Goal: Transaction & Acquisition: Purchase product/service

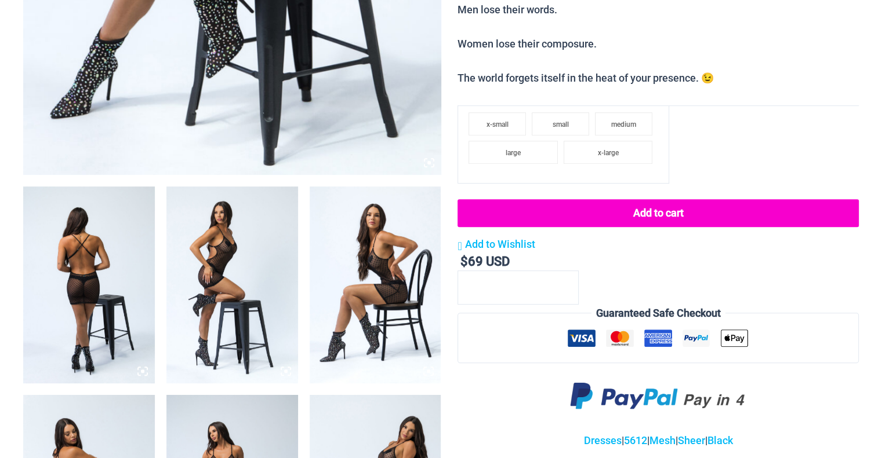
scroll to position [628, 0]
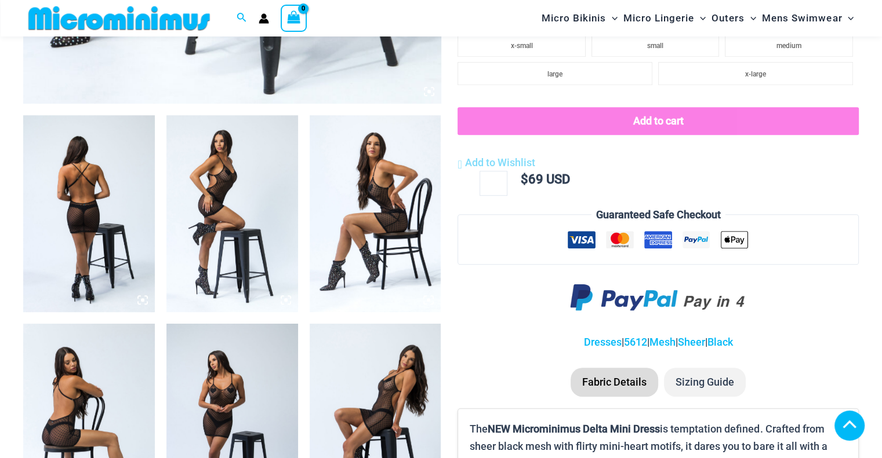
type input "**********"
click at [96, 220] on img at bounding box center [89, 213] width 132 height 197
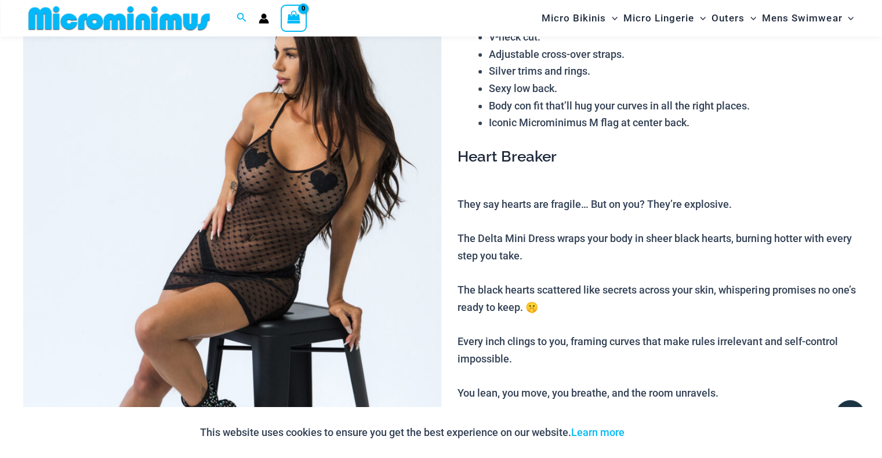
click at [253, 262] on img at bounding box center [232, 280] width 418 height 627
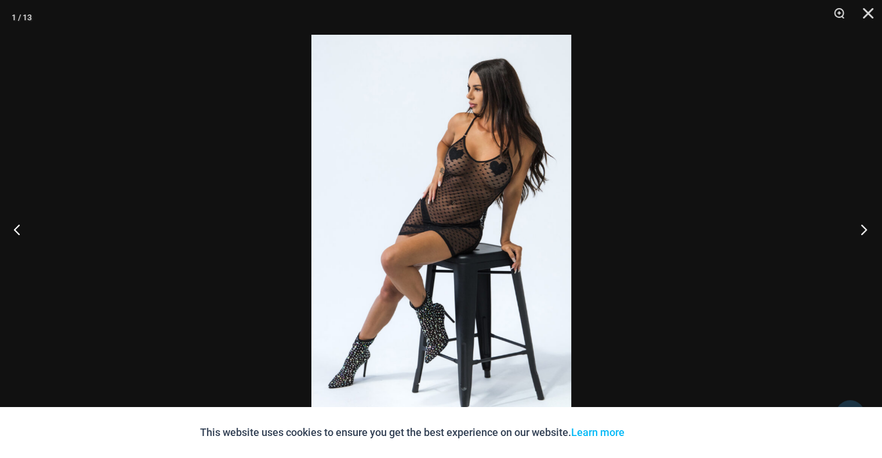
click at [860, 225] on button "Next" at bounding box center [859, 230] width 43 height 58
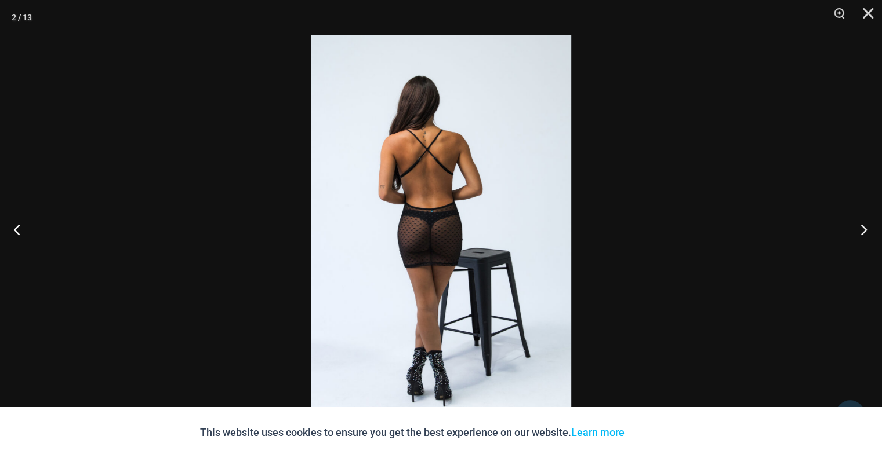
click at [860, 225] on button "Next" at bounding box center [859, 230] width 43 height 58
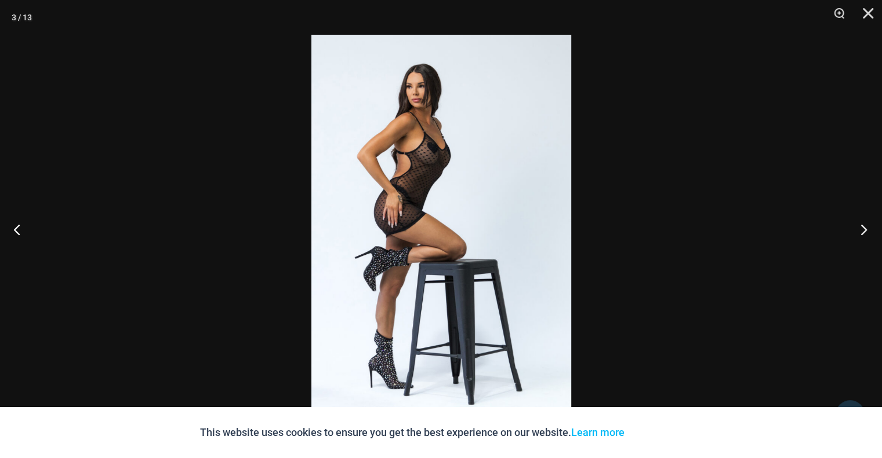
click at [860, 225] on button "Next" at bounding box center [859, 230] width 43 height 58
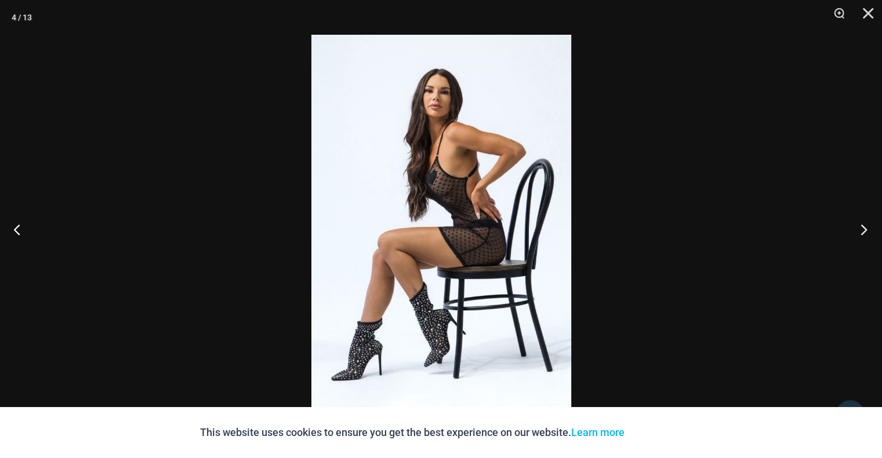
click at [860, 225] on button "Next" at bounding box center [859, 230] width 43 height 58
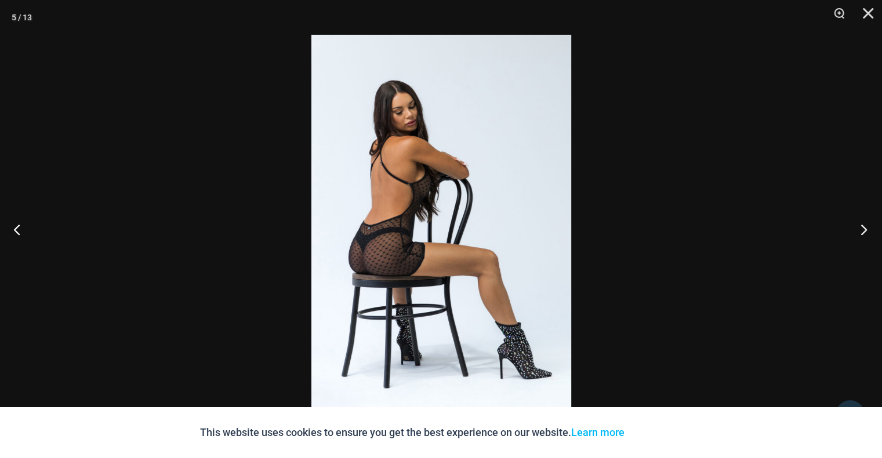
click at [860, 225] on button "Next" at bounding box center [859, 230] width 43 height 58
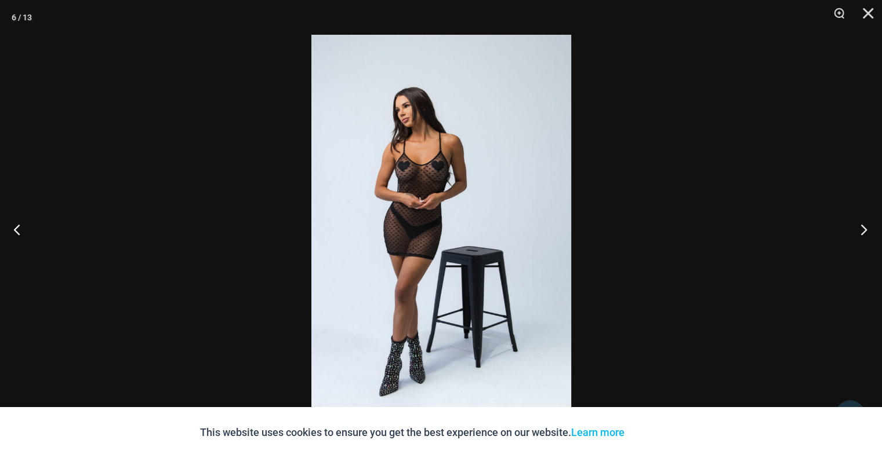
click at [860, 225] on button "Next" at bounding box center [859, 230] width 43 height 58
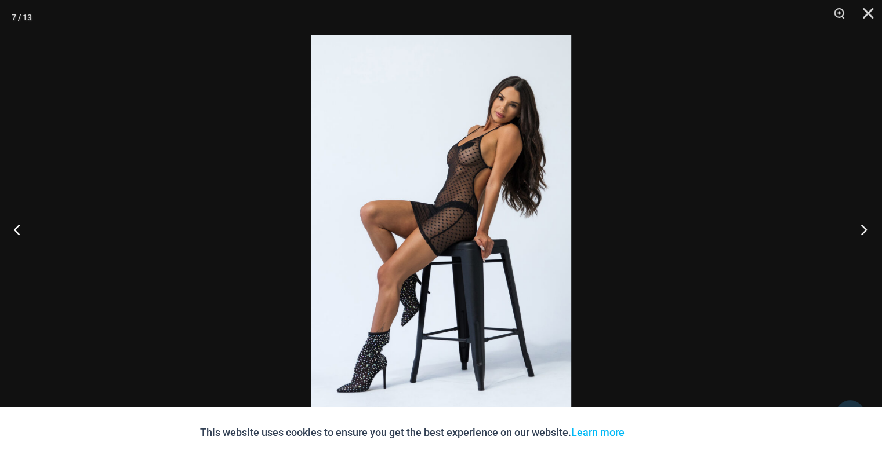
click at [860, 225] on button "Next" at bounding box center [859, 230] width 43 height 58
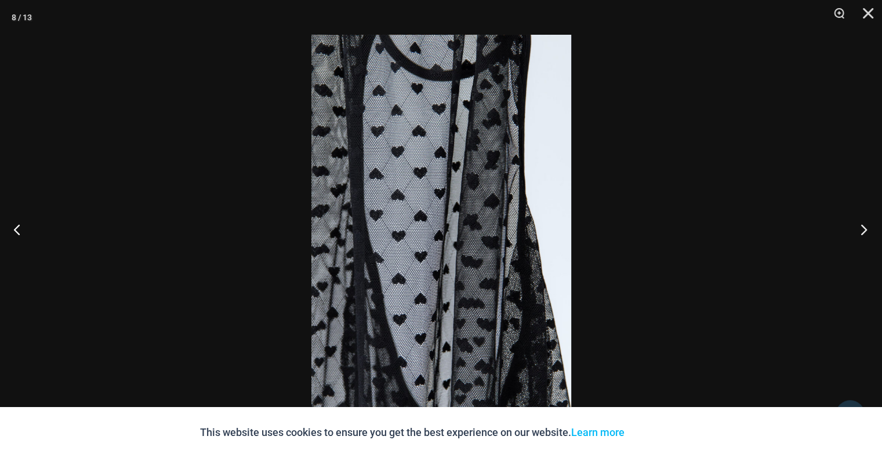
click at [860, 225] on button "Next" at bounding box center [859, 230] width 43 height 58
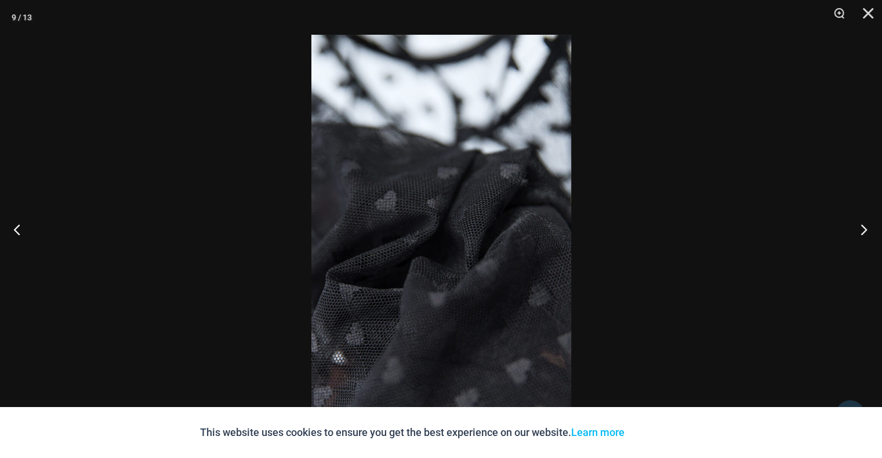
click at [860, 225] on button "Next" at bounding box center [859, 230] width 43 height 58
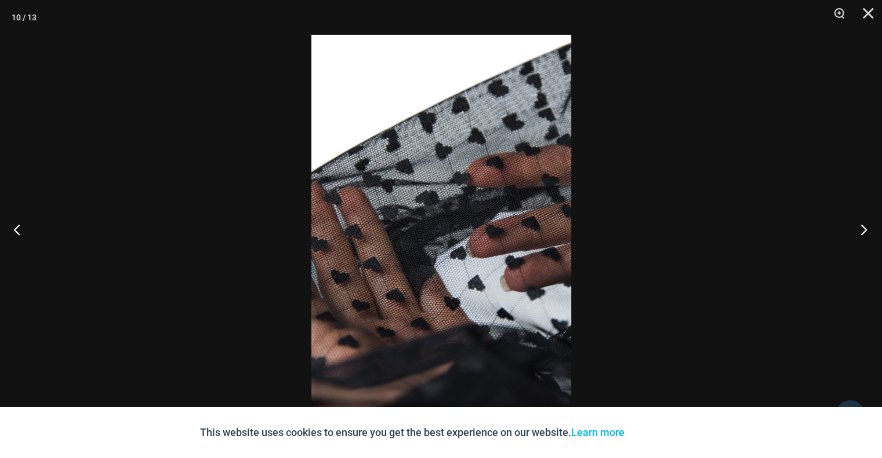
click at [860, 225] on button "Next" at bounding box center [859, 230] width 43 height 58
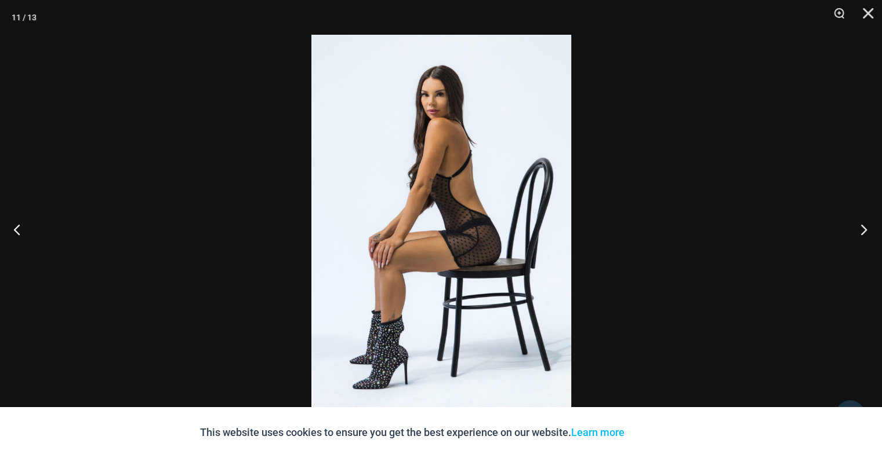
click at [860, 225] on button "Next" at bounding box center [859, 230] width 43 height 58
